Goal: Find contact information: Obtain details needed to contact an individual or organization

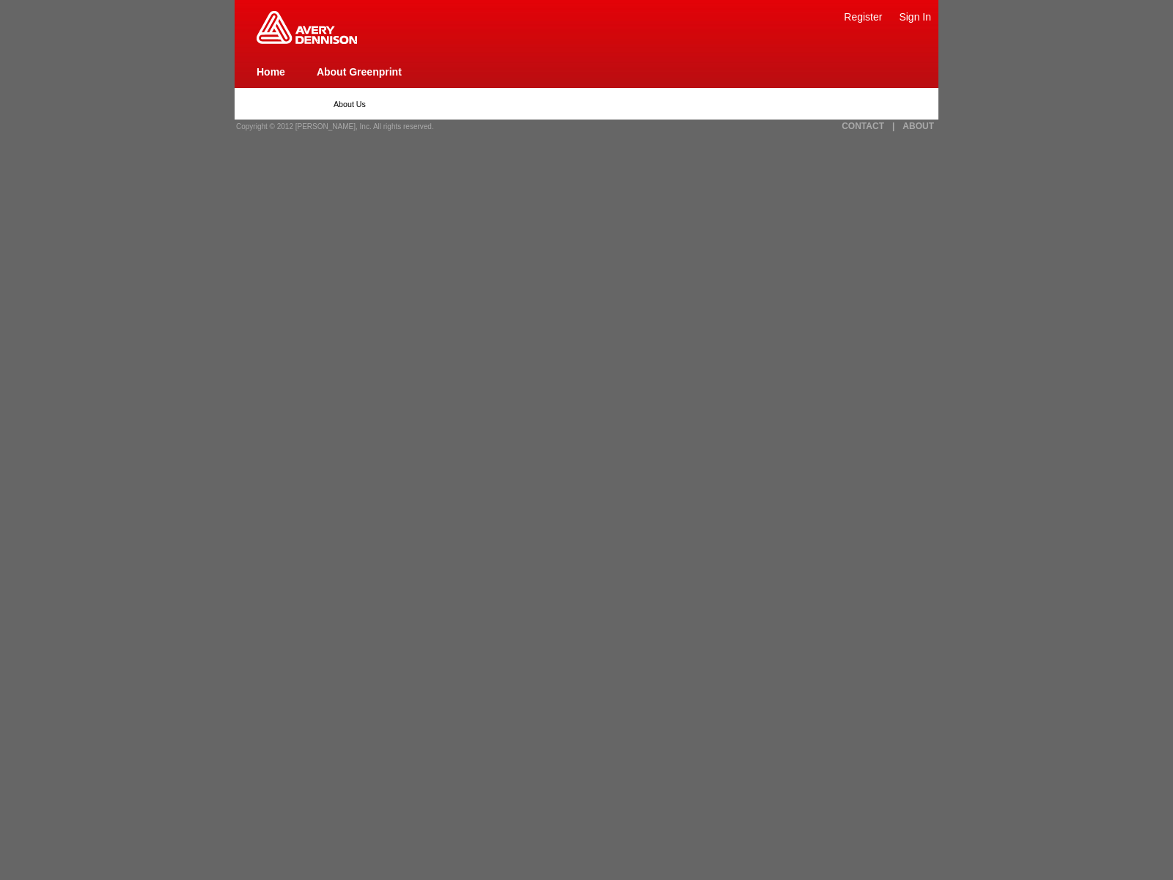
click at [915, 16] on link "Sign In" at bounding box center [915, 17] width 32 height 12
click at [863, 126] on link "CONTACT" at bounding box center [863, 126] width 43 height 10
